Goal: Information Seeking & Learning: Learn about a topic

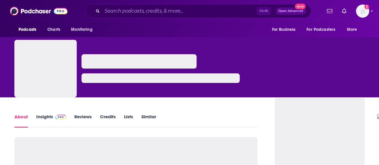
click at [182, 13] on input "Search podcasts, credits, & more..." at bounding box center [179, 11] width 155 height 10
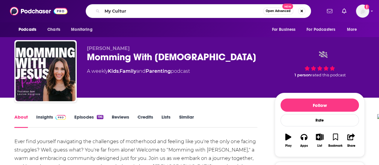
type input "My Cultura"
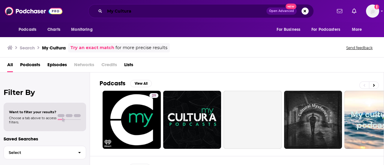
click at [151, 13] on input "My Cultura" at bounding box center [186, 11] width 162 height 10
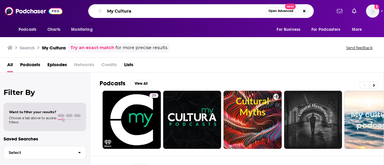
click at [151, 13] on input "My Cultura" at bounding box center [185, 11] width 161 height 10
type input "Honey German"
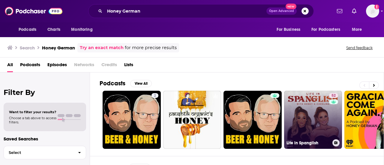
click at [300, 113] on link "52 Life in Spanglish" at bounding box center [313, 120] width 58 height 58
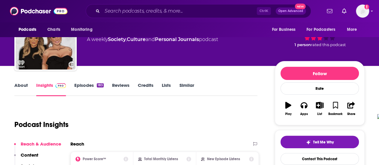
scroll to position [30, 0]
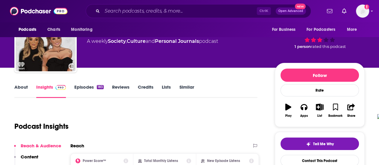
click at [15, 87] on link "About" at bounding box center [20, 91] width 13 height 14
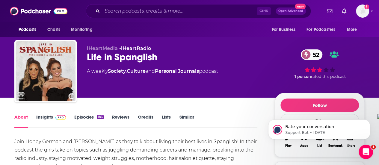
click at [55, 118] on img at bounding box center [60, 117] width 10 height 5
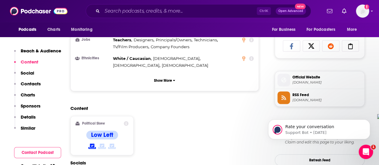
scroll to position [210, 0]
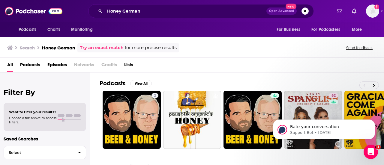
drag, startPoint x: 127, startPoint y: 4, endPoint x: 128, endPoint y: 8, distance: 4.0
click at [128, 4] on div "Honey German Open Advanced New" at bounding box center [200, 11] width 225 height 14
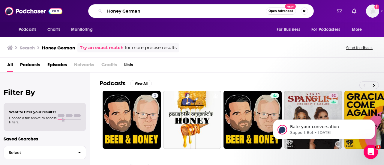
click at [131, 13] on input "Honey German" at bounding box center [185, 11] width 161 height 10
type input "heal squad"
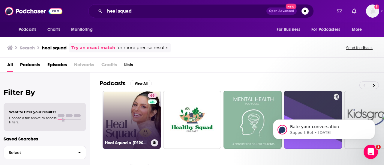
click at [139, 113] on link "68 Heal Squad x [PERSON_NAME]" at bounding box center [131, 120] width 58 height 58
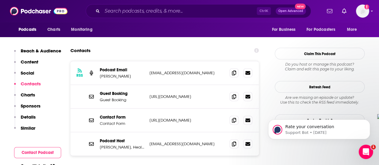
scroll to position [629, 0]
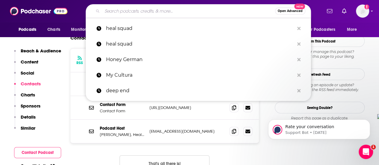
click at [134, 13] on input "Search podcasts, credits, & more..." at bounding box center [188, 11] width 173 height 10
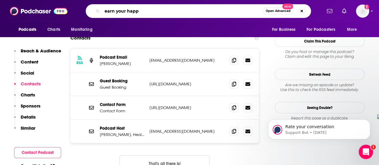
type input "earn your happy"
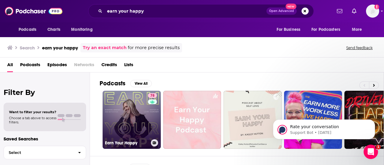
click at [129, 112] on link "78 Earn Your Happy" at bounding box center [131, 120] width 58 height 58
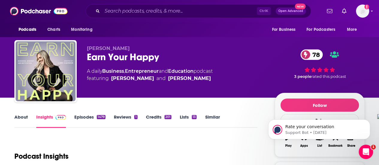
click at [24, 118] on link "About" at bounding box center [20, 121] width 13 height 14
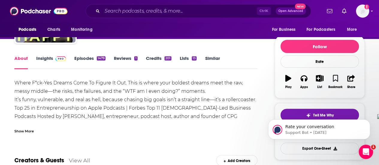
scroll to position [60, 0]
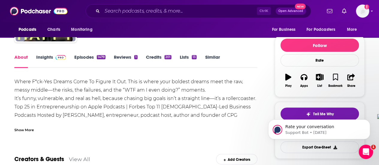
click at [27, 129] on div "Show More" at bounding box center [23, 130] width 19 height 6
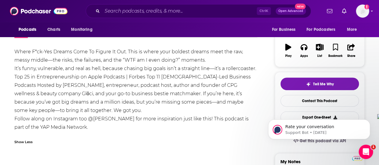
scroll to position [0, 0]
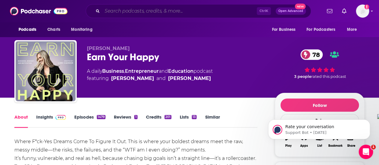
click at [177, 10] on input "Search podcasts, credits, & more..." at bounding box center [179, 11] width 155 height 10
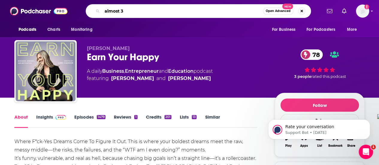
type input "almost 30"
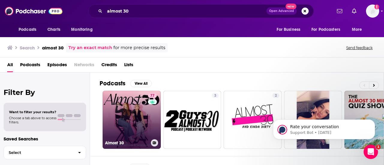
click at [136, 117] on link "77 Almost 30" at bounding box center [131, 120] width 58 height 58
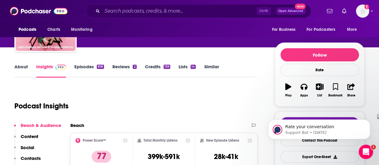
scroll to position [30, 0]
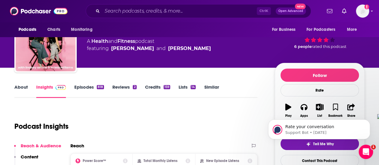
click at [19, 88] on link "About" at bounding box center [20, 91] width 13 height 14
